Goal: Check status: Check status

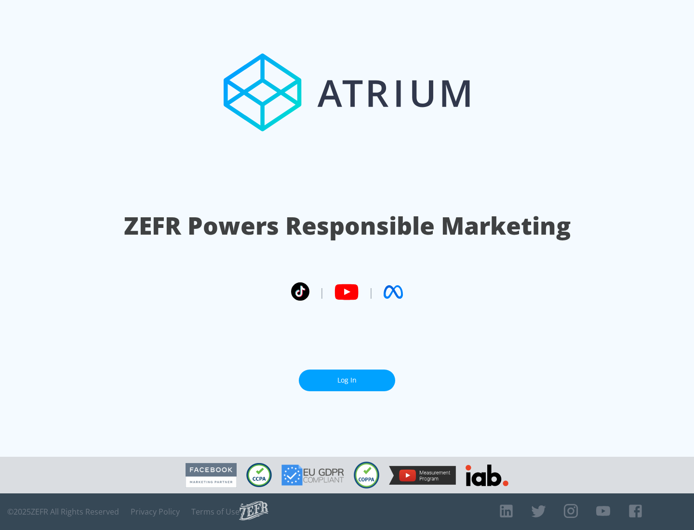
click at [347, 380] on link "Log In" at bounding box center [347, 381] width 96 height 22
